Goal: Task Accomplishment & Management: Complete application form

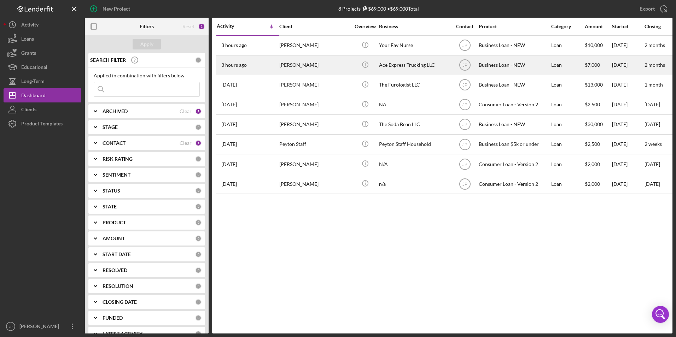
click at [276, 70] on div "3 hours ago [PERSON_NAME]" at bounding box center [248, 65] width 62 height 19
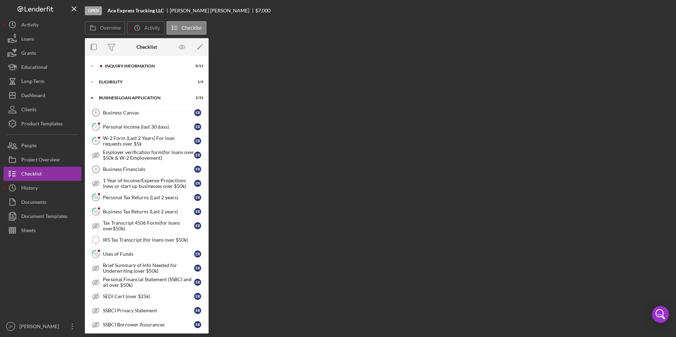
scroll to position [201, 0]
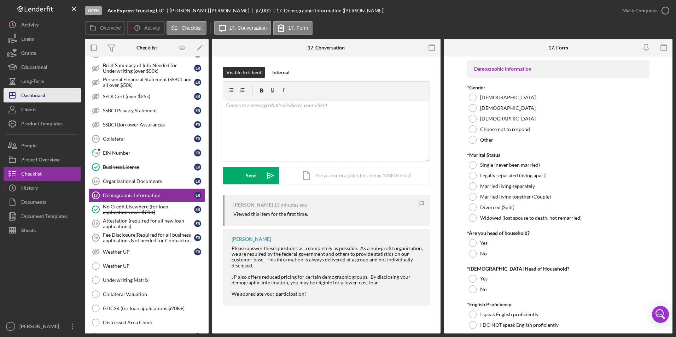
click at [32, 94] on div "Dashboard" at bounding box center [33, 96] width 24 height 16
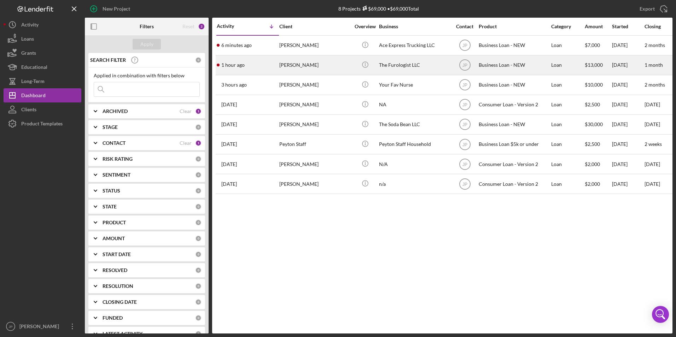
click at [315, 64] on div "[PERSON_NAME]" at bounding box center [314, 65] width 71 height 19
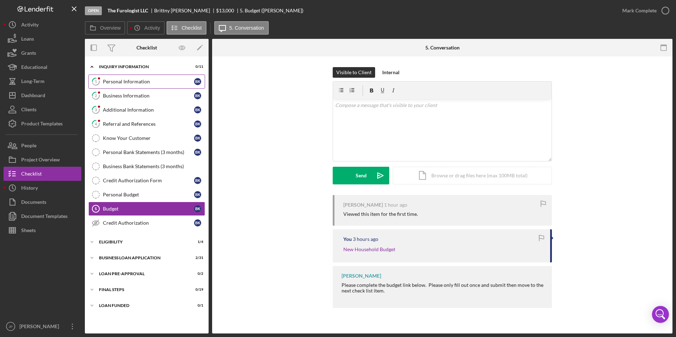
click at [118, 81] on div "Personal Information" at bounding box center [148, 82] width 91 height 6
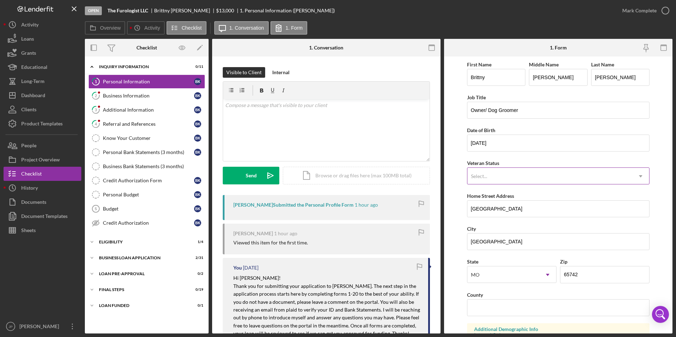
click at [634, 177] on icon "Icon/Dropdown Arrow" at bounding box center [640, 176] width 17 height 17
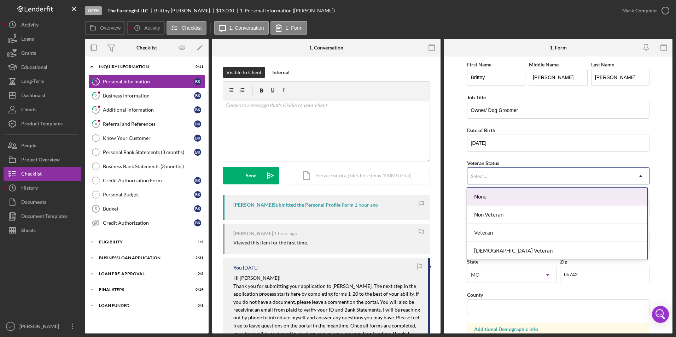
click at [637, 177] on icon "Icon/Dropdown Arrow" at bounding box center [640, 176] width 17 height 17
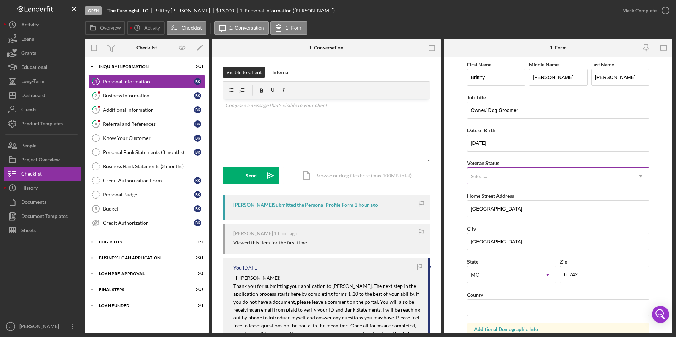
click at [604, 179] on div "Select..." at bounding box center [549, 176] width 165 height 16
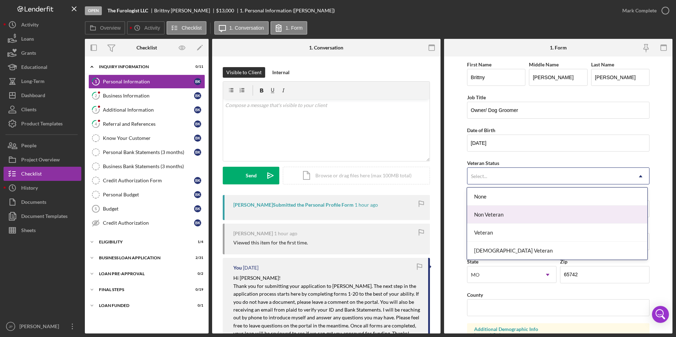
click at [549, 218] on div "Non Veteran" at bounding box center [557, 215] width 180 height 18
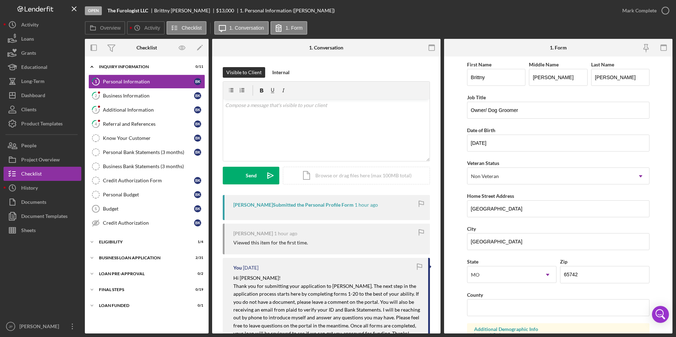
scroll to position [35, 0]
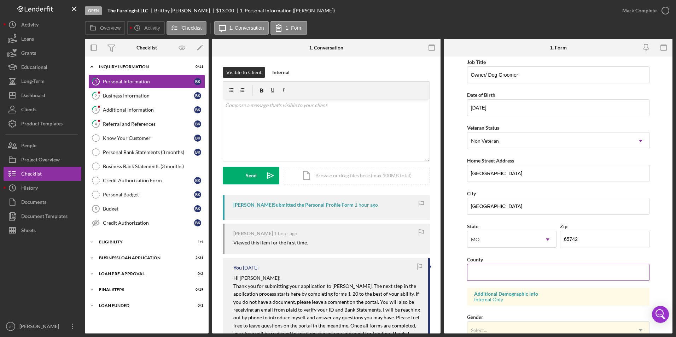
click at [539, 261] on div "County" at bounding box center [558, 259] width 183 height 9
click at [515, 282] on div "First Name [PERSON_NAME] Middle Name [PERSON_NAME] Last Name [PERSON_NAME] Job …" at bounding box center [558, 250] width 183 height 450
click at [513, 271] on input "County" at bounding box center [558, 272] width 183 height 17
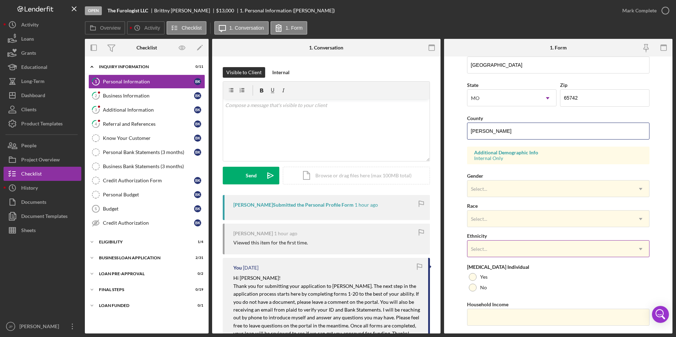
scroll to position [195, 0]
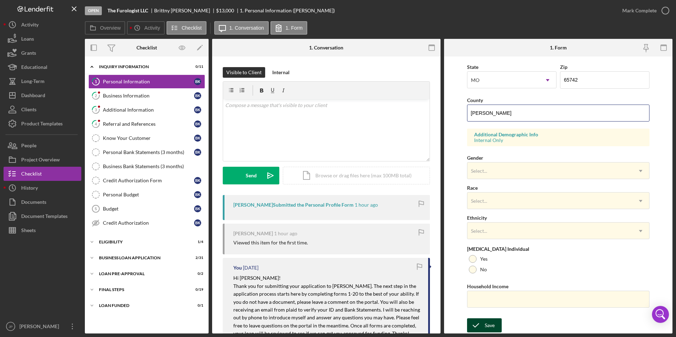
type input "[PERSON_NAME]"
click at [489, 329] on div "Save" at bounding box center [490, 325] width 10 height 14
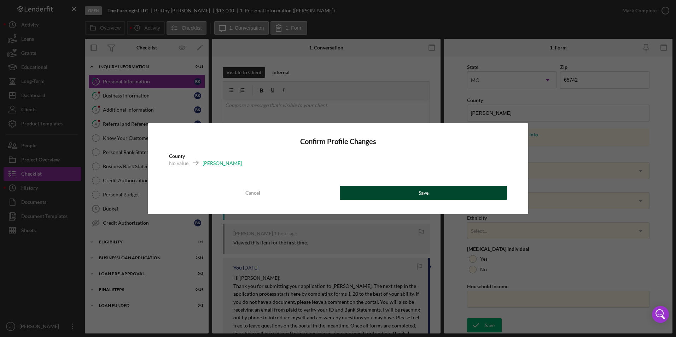
click at [412, 193] on button "Save" at bounding box center [423, 193] width 167 height 14
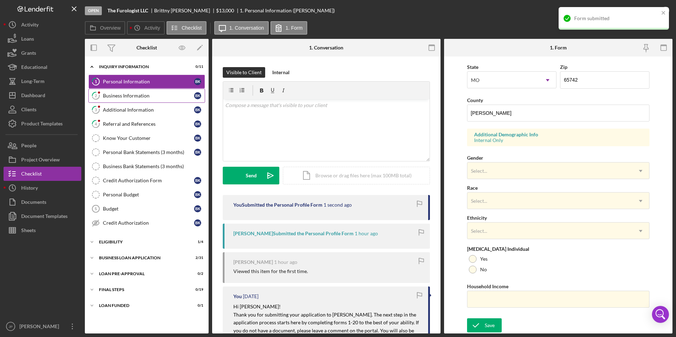
click at [119, 93] on div "Business Information" at bounding box center [148, 96] width 91 height 6
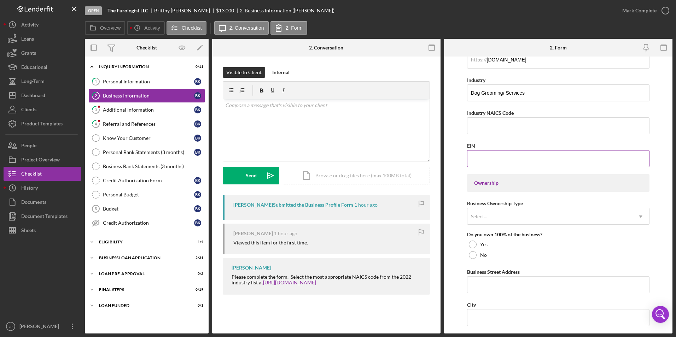
scroll to position [247, 0]
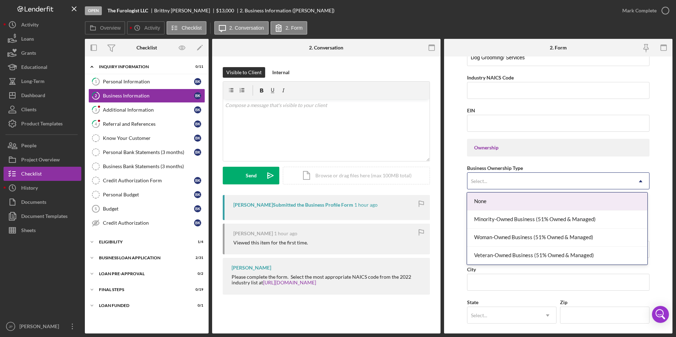
click at [588, 176] on div "Select..." at bounding box center [549, 181] width 165 height 16
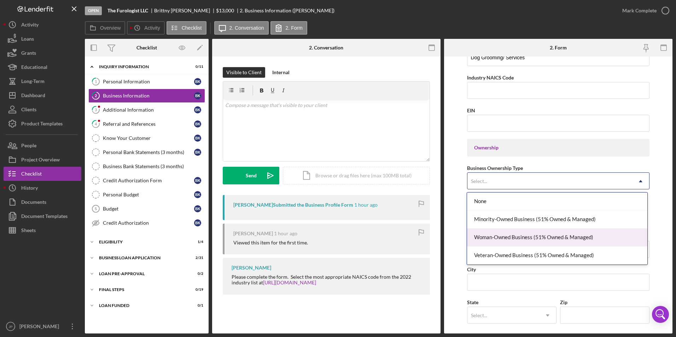
click at [580, 238] on div "Woman-Owned Business (51% Owned & Managed)" at bounding box center [557, 238] width 180 height 18
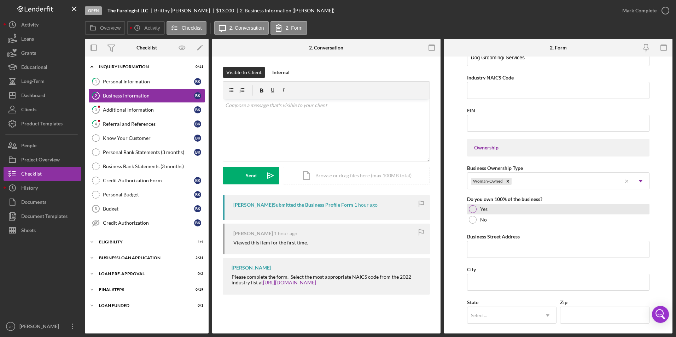
click at [472, 211] on div at bounding box center [473, 209] width 8 height 8
click at [504, 247] on input "Business Street Address" at bounding box center [558, 249] width 183 height 17
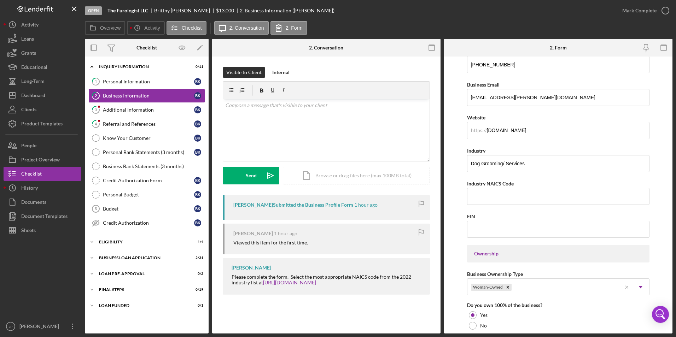
scroll to position [212, 0]
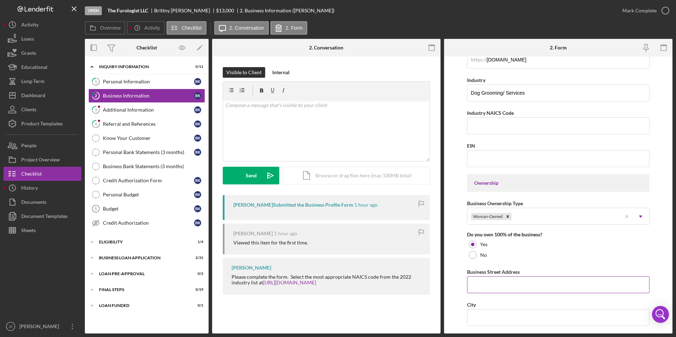
click at [488, 287] on input "Business Street Address" at bounding box center [558, 284] width 183 height 17
type input "[STREET_ADDRESS][PERSON_NAME]"
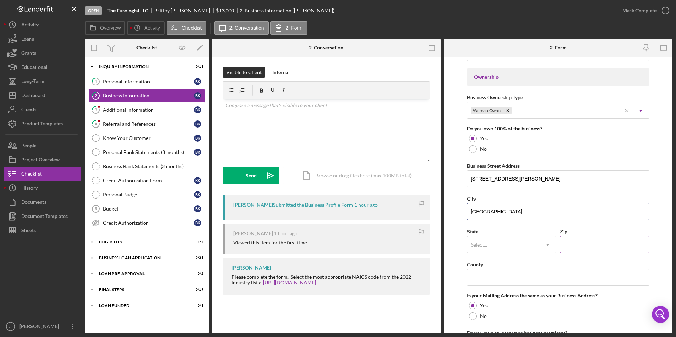
type input "[GEOGRAPHIC_DATA]"
click at [589, 243] on input "Zip" at bounding box center [604, 244] width 89 height 17
type input "65742"
click at [548, 237] on icon "Icon/Dropdown Arrow" at bounding box center [547, 244] width 17 height 17
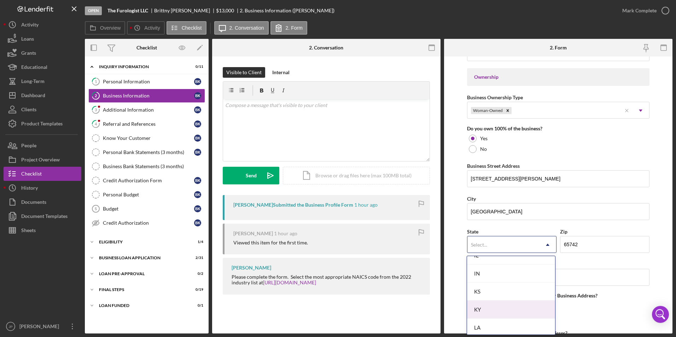
scroll to position [601, 0]
click at [507, 299] on div "MO" at bounding box center [511, 295] width 88 height 18
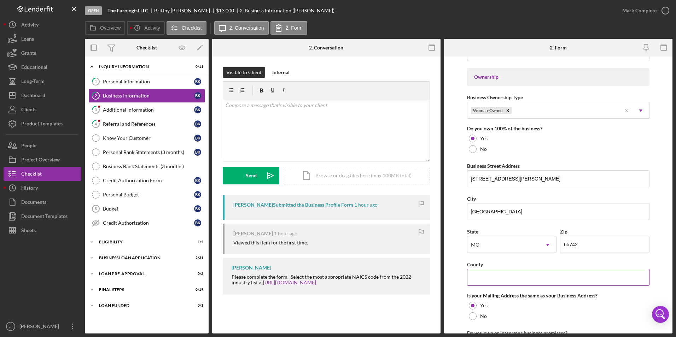
click at [509, 274] on input "County" at bounding box center [558, 277] width 183 height 17
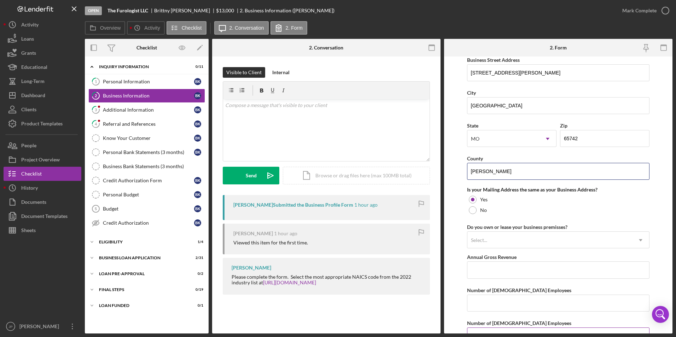
scroll to position [495, 0]
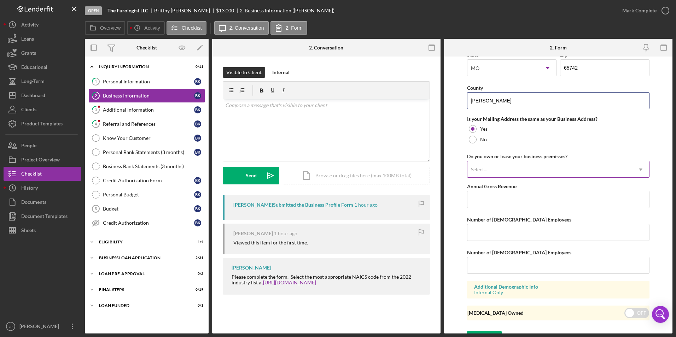
type input "[PERSON_NAME]"
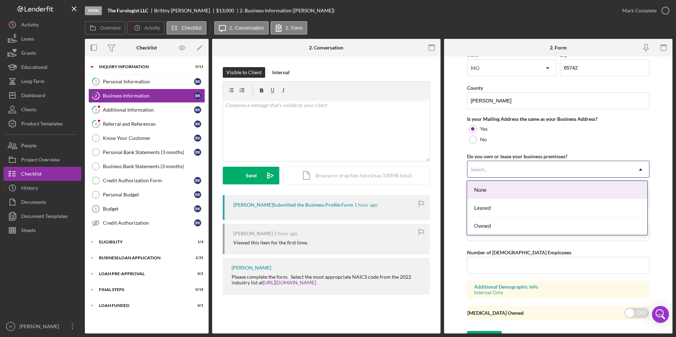
click at [562, 174] on div "Select..." at bounding box center [549, 170] width 165 height 16
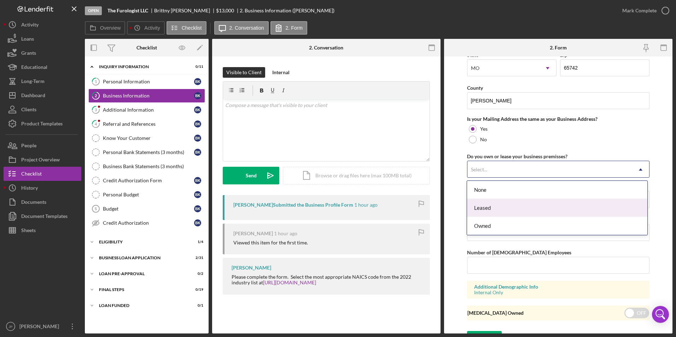
click at [520, 212] on div "Leased" at bounding box center [557, 208] width 180 height 18
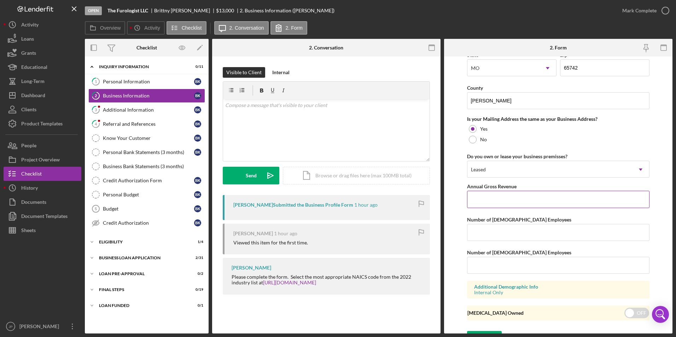
click at [524, 199] on input "Annual Gross Revenue" at bounding box center [558, 199] width 183 height 17
type input "$220,000"
click at [523, 231] on input "Number of [DEMOGRAPHIC_DATA] Employees" at bounding box center [558, 232] width 183 height 17
type input "2"
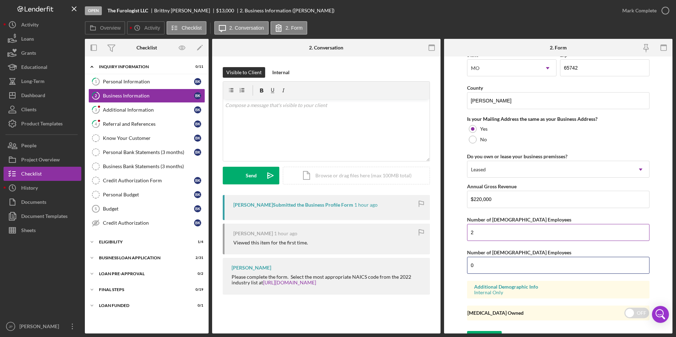
scroll to position [507, 0]
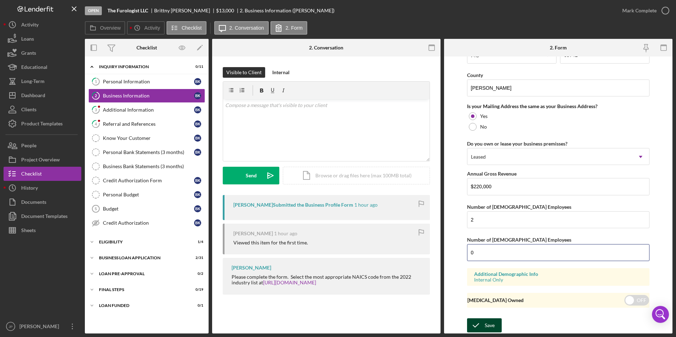
type input "0"
click at [489, 323] on div "Save" at bounding box center [490, 325] width 10 height 14
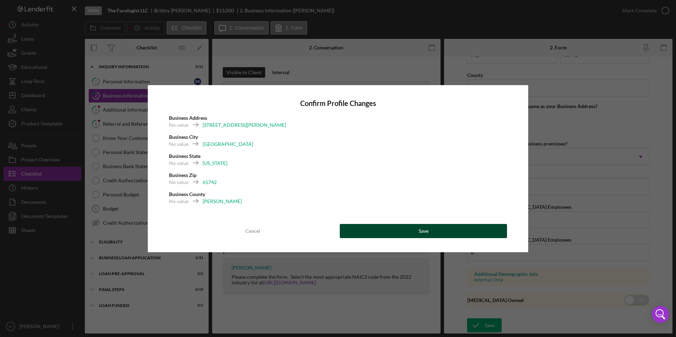
click at [425, 232] on div "Save" at bounding box center [423, 231] width 10 height 14
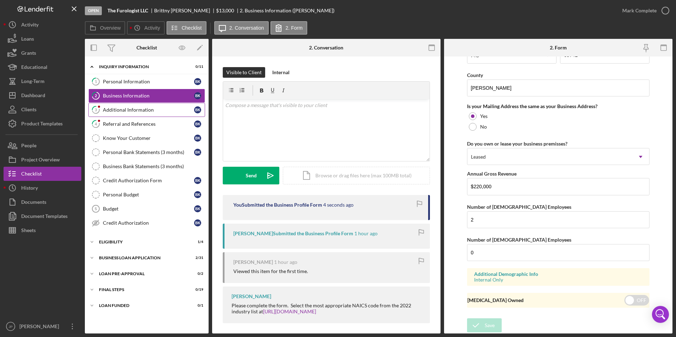
click at [127, 112] on link "3 Additional Information B K" at bounding box center [146, 110] width 117 height 14
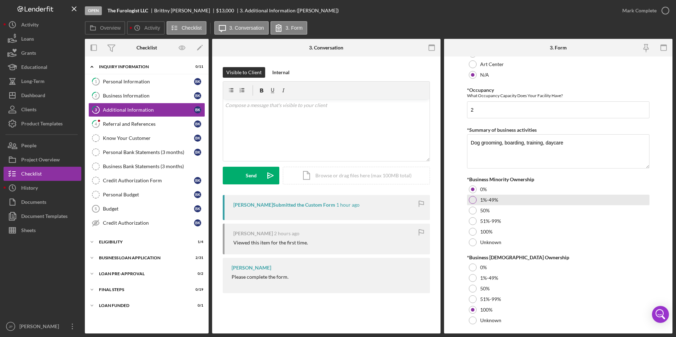
scroll to position [760, 0]
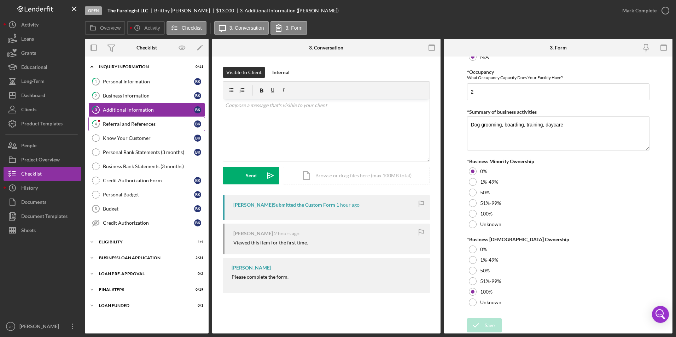
click at [117, 125] on div "Referral and References" at bounding box center [148, 124] width 91 height 6
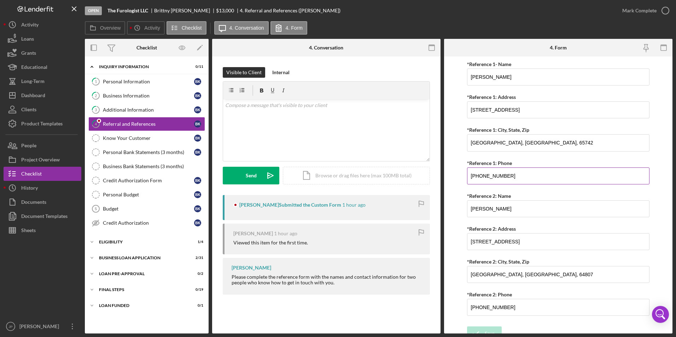
scroll to position [256, 0]
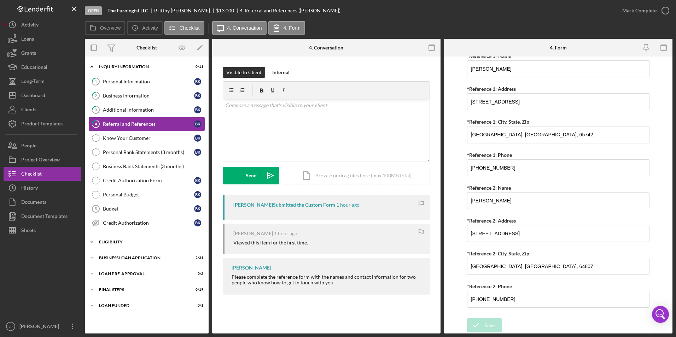
click at [91, 241] on icon "Icon/Expander" at bounding box center [92, 242] width 14 height 14
click at [93, 241] on icon "Icon/Expander" at bounding box center [92, 242] width 14 height 14
click at [112, 77] on link "1 Personal Information B K" at bounding box center [146, 82] width 117 height 14
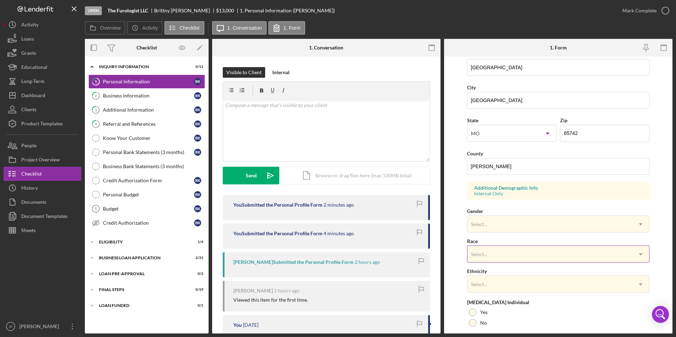
scroll to position [195, 0]
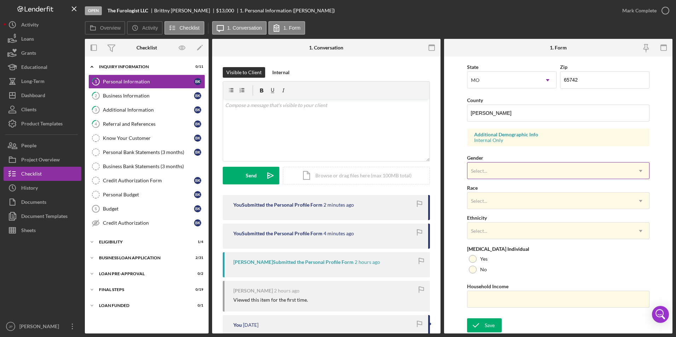
click at [593, 170] on div "Select..." at bounding box center [549, 171] width 165 height 16
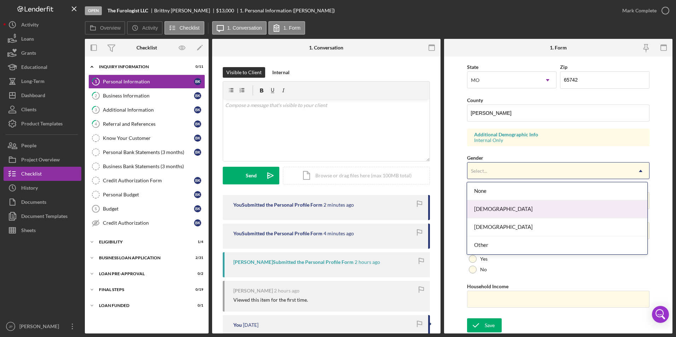
click at [554, 210] on div "[DEMOGRAPHIC_DATA]" at bounding box center [557, 209] width 180 height 18
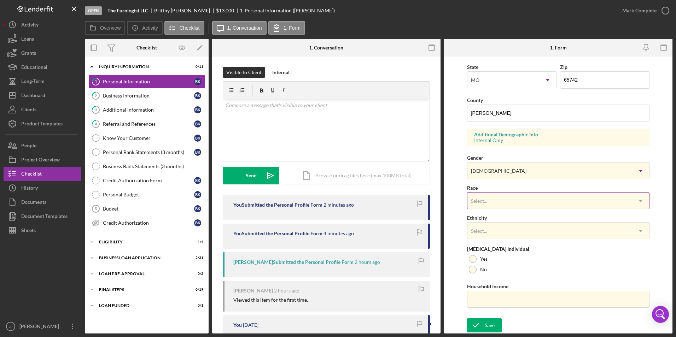
click at [554, 206] on div "Select..." at bounding box center [549, 201] width 165 height 16
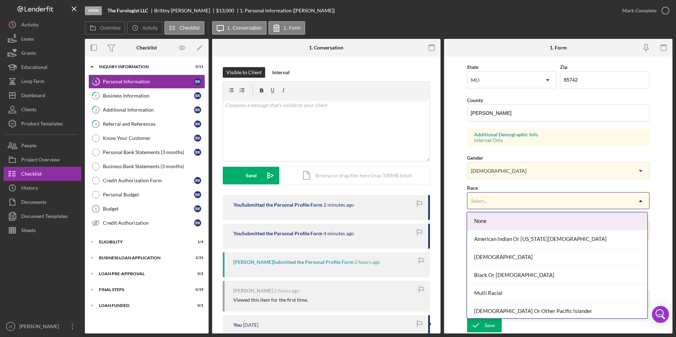
click at [554, 206] on div "Select..." at bounding box center [549, 201] width 165 height 16
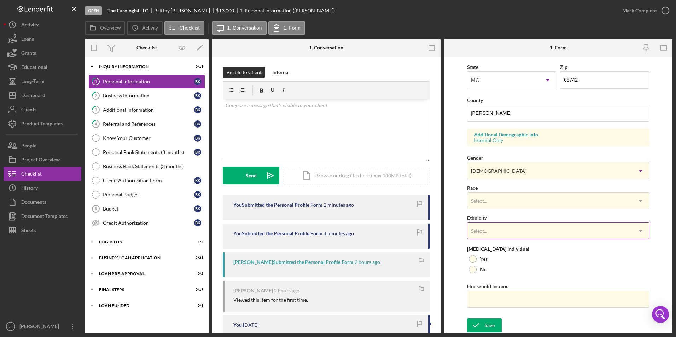
click at [549, 229] on div "Select..." at bounding box center [549, 231] width 165 height 16
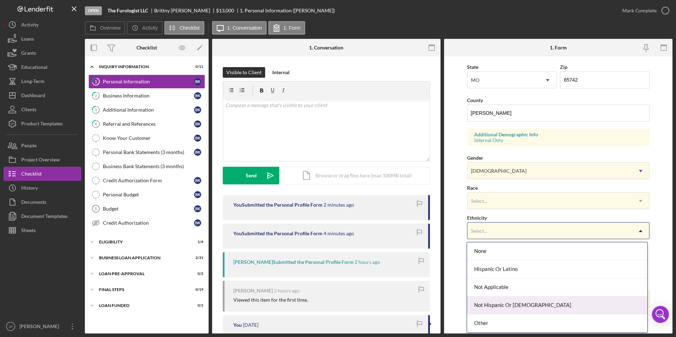
click at [525, 307] on div "Not Hispanic Or [DEMOGRAPHIC_DATA]" at bounding box center [557, 305] width 180 height 18
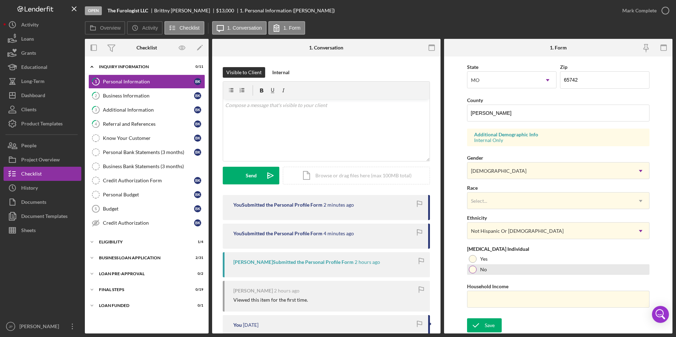
click at [472, 271] on div at bounding box center [473, 270] width 8 height 8
click at [490, 300] on input "Household Income" at bounding box center [558, 299] width 183 height 17
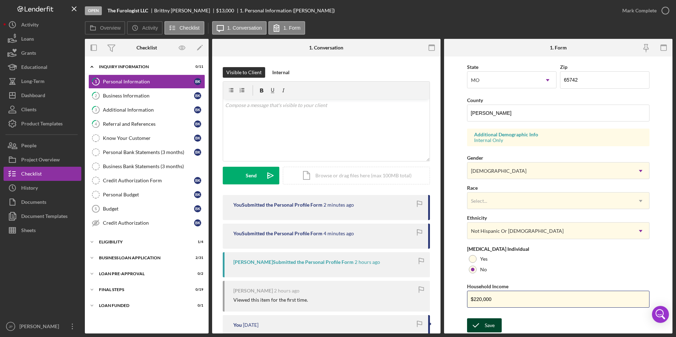
type input "$220,000"
click at [483, 328] on icon "submit" at bounding box center [476, 326] width 18 height 18
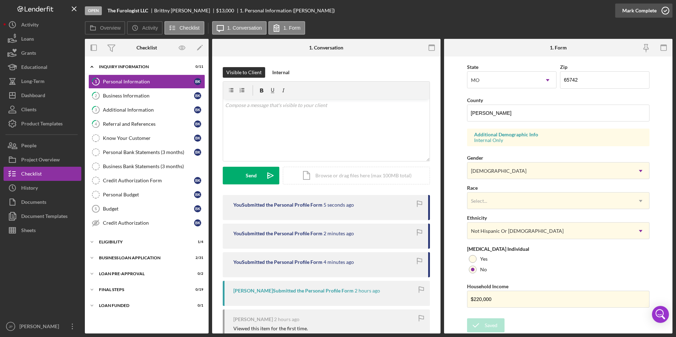
click at [630, 12] on div "Mark Complete" at bounding box center [639, 11] width 34 height 14
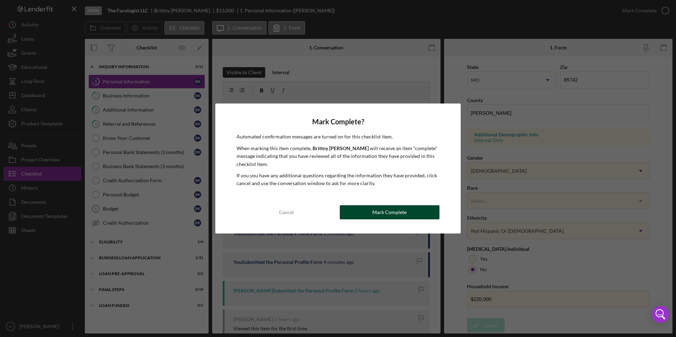
click at [383, 214] on div "Mark Complete" at bounding box center [389, 212] width 34 height 14
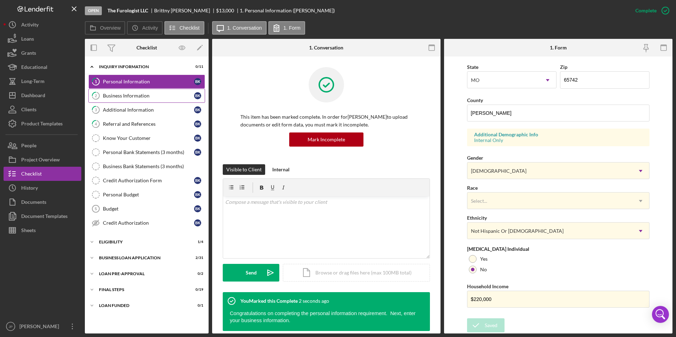
scroll to position [53, 0]
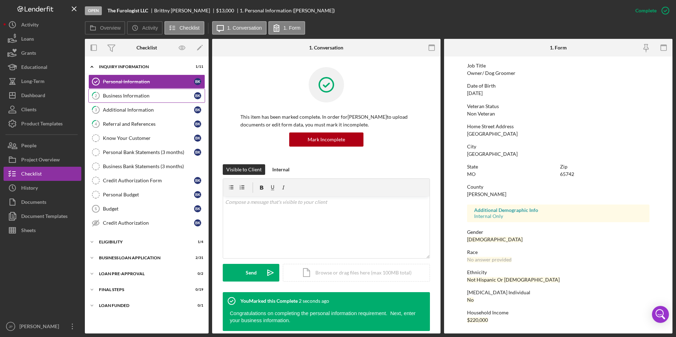
click at [117, 98] on div "Business Information" at bounding box center [148, 96] width 91 height 6
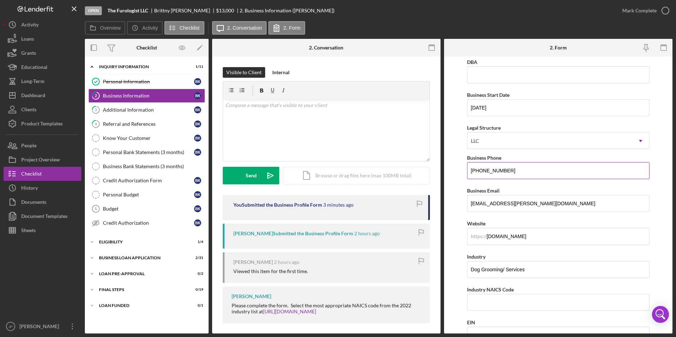
scroll to position [71, 0]
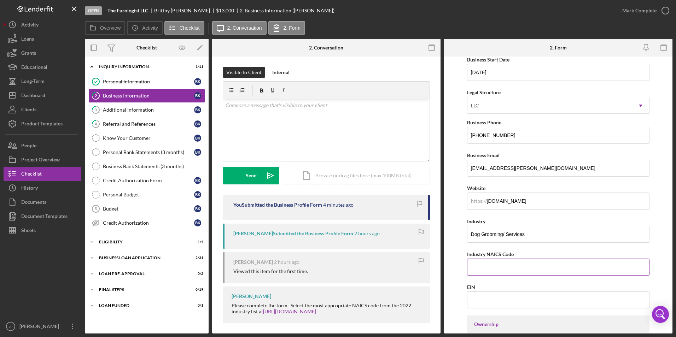
click at [531, 256] on div "Industry NAICS Code" at bounding box center [558, 254] width 183 height 9
click at [525, 268] on input "Industry NAICS Code" at bounding box center [558, 267] width 183 height 17
type input "812910"
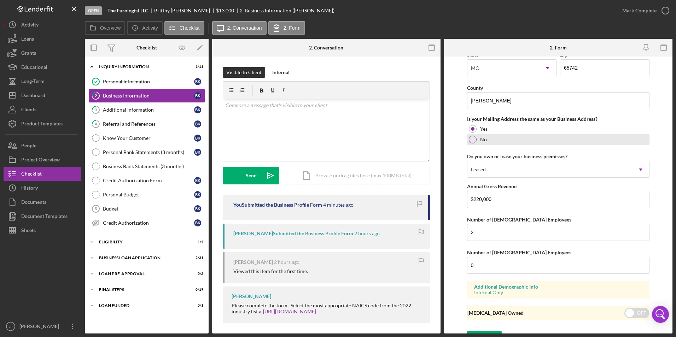
scroll to position [507, 0]
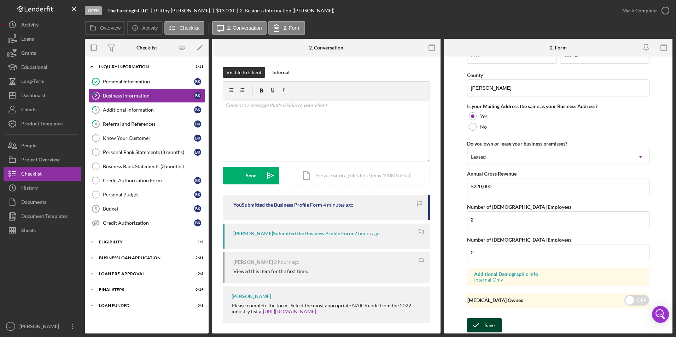
click at [477, 321] on icon "submit" at bounding box center [476, 326] width 18 height 18
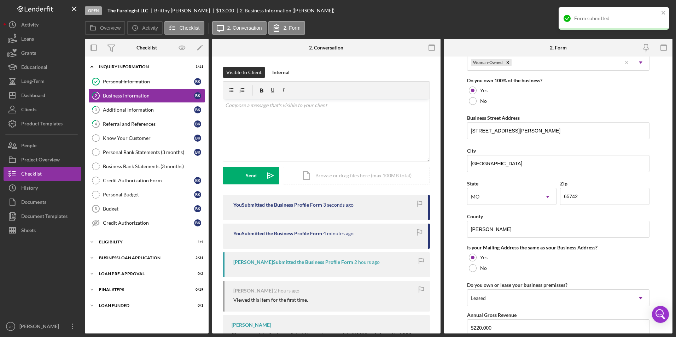
scroll to position [225, 0]
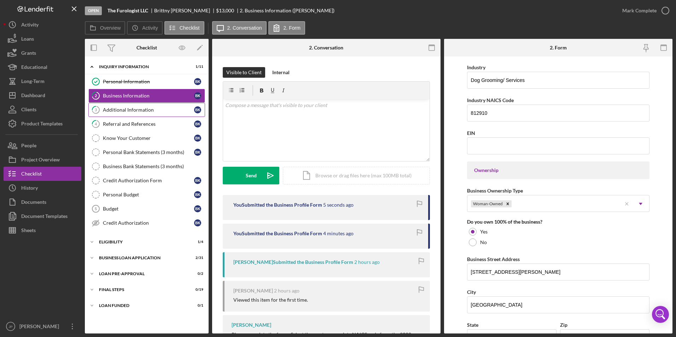
click at [124, 106] on link "3 Additional Information B K" at bounding box center [146, 110] width 117 height 14
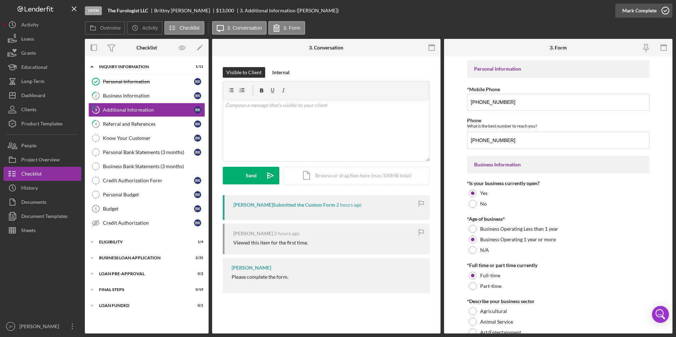
click at [640, 9] on div "Mark Complete" at bounding box center [639, 11] width 34 height 14
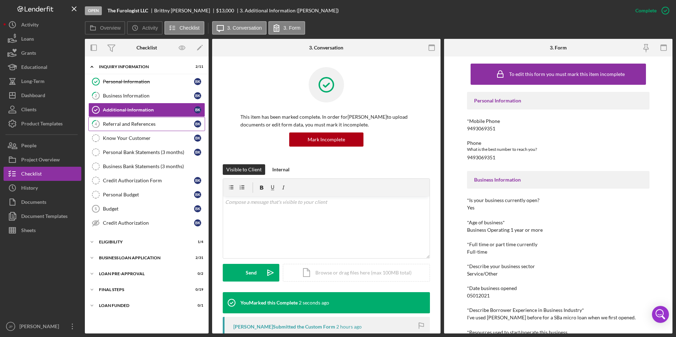
click at [154, 128] on link "4 Referral and References B K" at bounding box center [146, 124] width 117 height 14
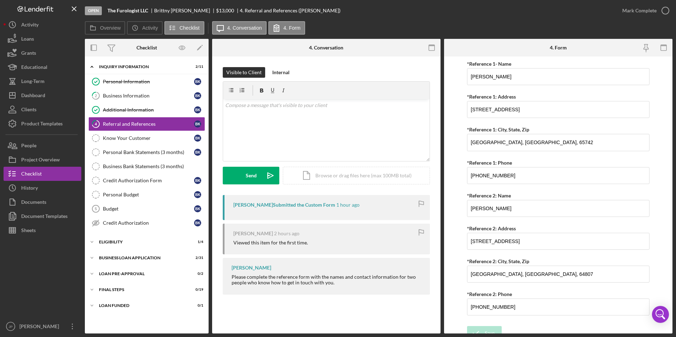
scroll to position [256, 0]
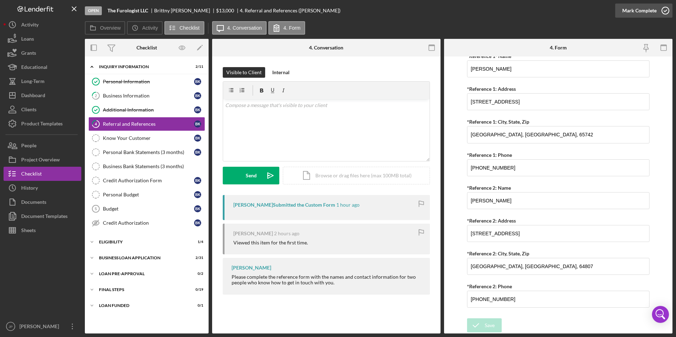
click at [641, 11] on div "Mark Complete" at bounding box center [639, 11] width 34 height 14
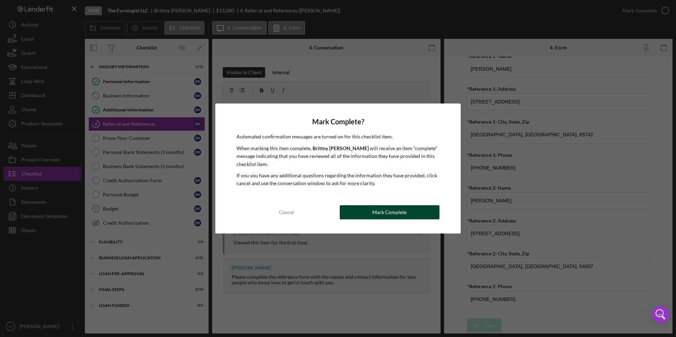
click at [407, 216] on button "Mark Complete" at bounding box center [390, 212] width 100 height 14
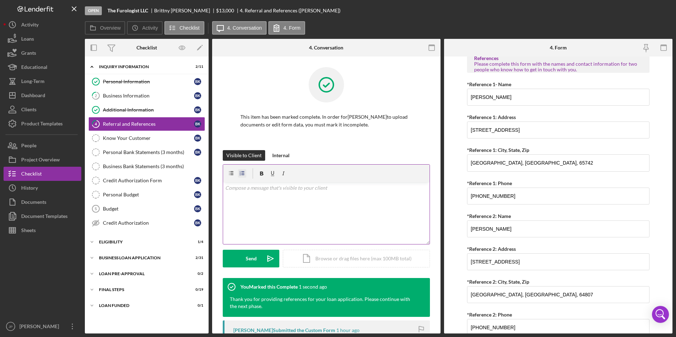
scroll to position [284, 0]
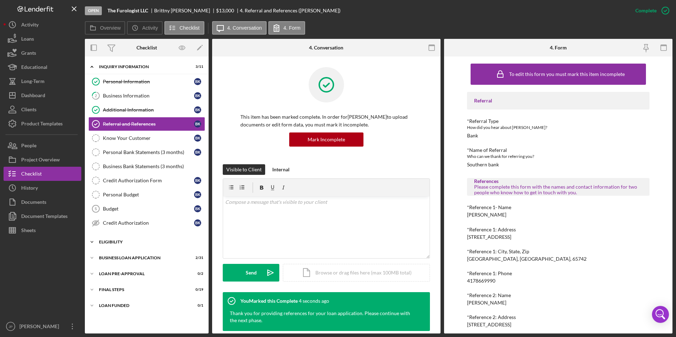
click at [92, 244] on icon "Icon/Expander" at bounding box center [92, 242] width 14 height 14
click at [92, 242] on icon "Icon/Expander" at bounding box center [92, 242] width 14 height 14
click at [92, 259] on icon "Icon/Expander" at bounding box center [92, 258] width 14 height 14
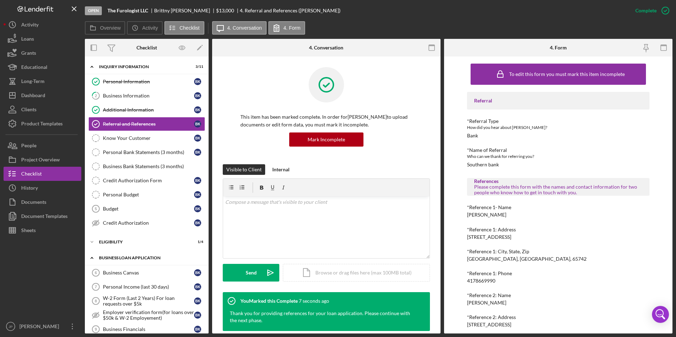
click at [92, 259] on icon "Icon/Expander" at bounding box center [92, 258] width 14 height 14
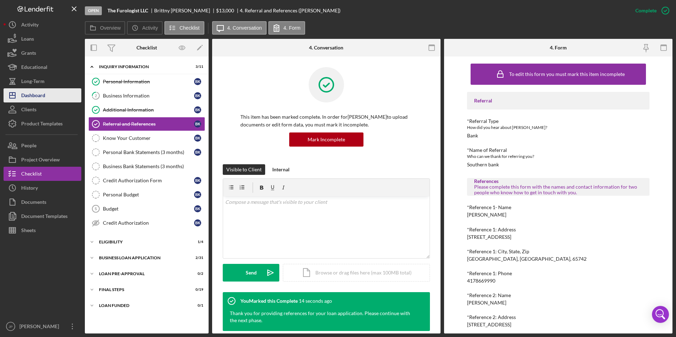
click at [33, 97] on div "Dashboard" at bounding box center [33, 96] width 24 height 16
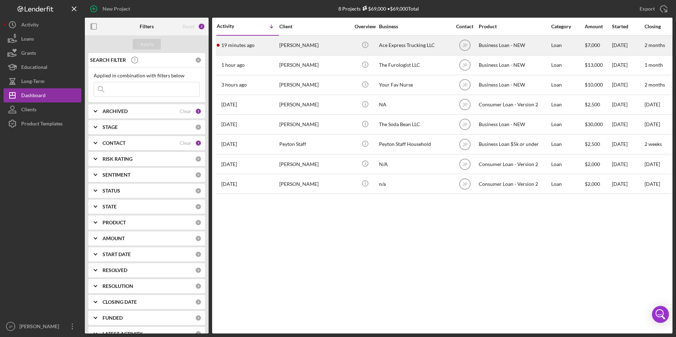
click at [270, 43] on div "19 minutes ago [PERSON_NAME]" at bounding box center [248, 45] width 62 height 19
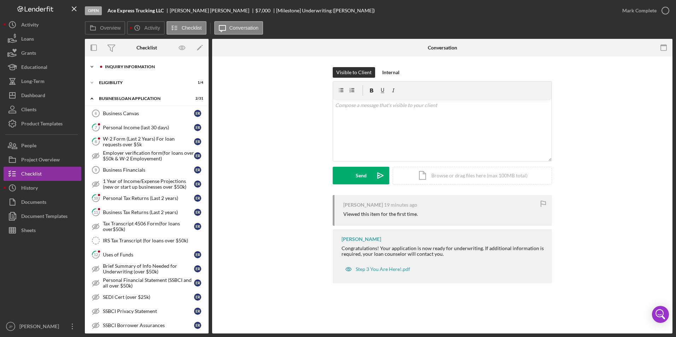
click at [96, 66] on icon "Icon/Expander" at bounding box center [92, 67] width 14 height 14
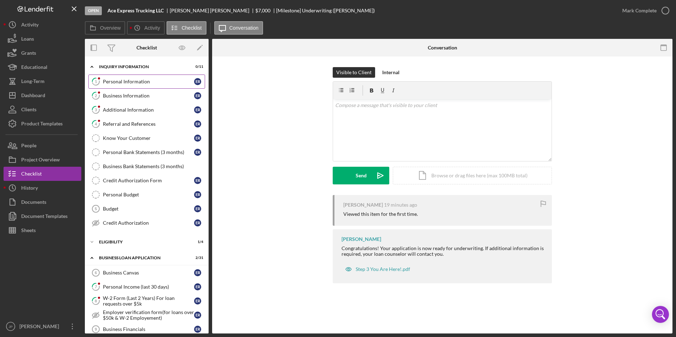
click at [124, 85] on link "1 Personal Information E R" at bounding box center [146, 82] width 117 height 14
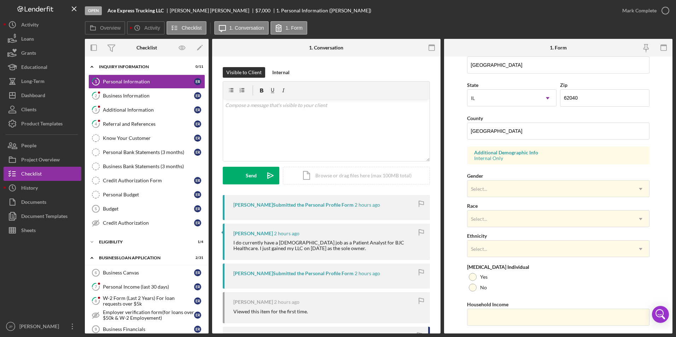
scroll to position [195, 0]
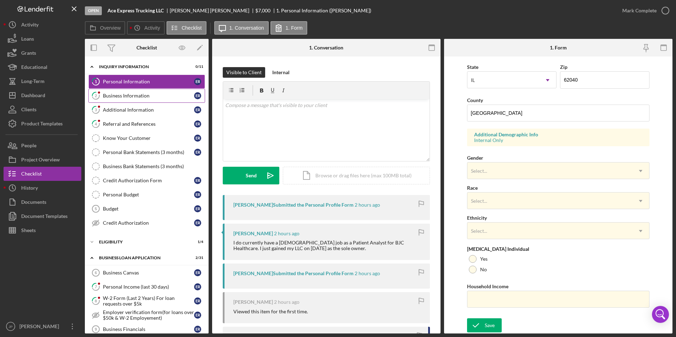
click at [139, 100] on link "2 Business Information E R" at bounding box center [146, 96] width 117 height 14
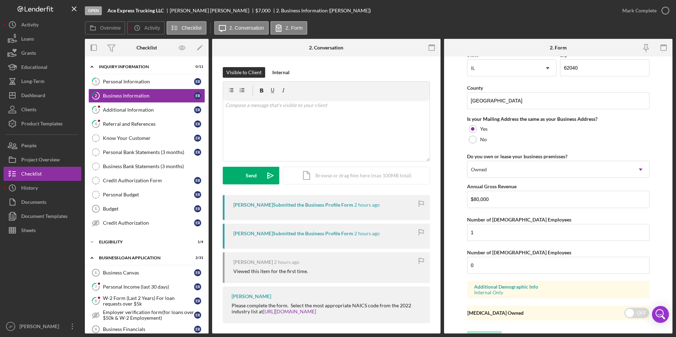
scroll to position [507, 0]
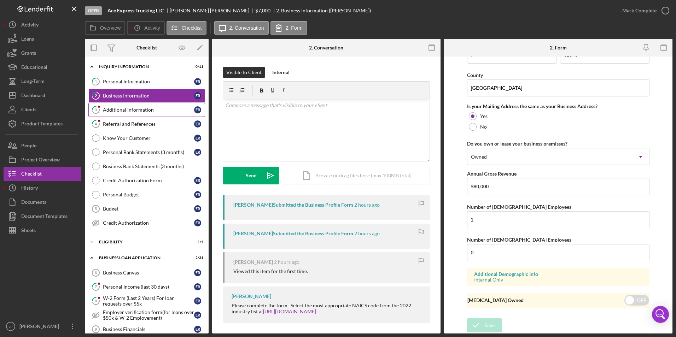
click at [140, 111] on div "Additional Information" at bounding box center [148, 110] width 91 height 6
